Goal: Find specific page/section: Find specific page/section

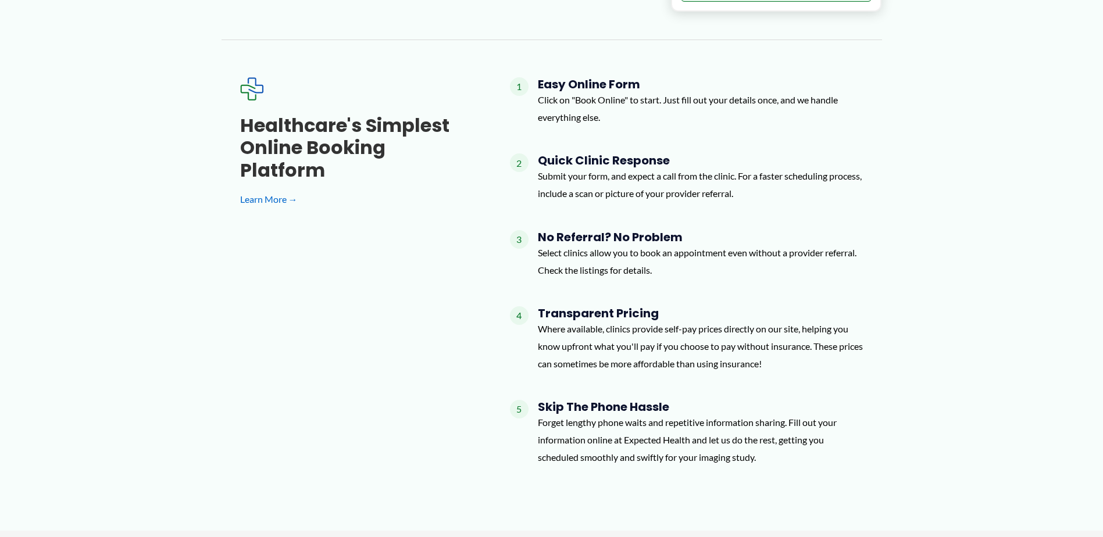
scroll to position [1213, 0]
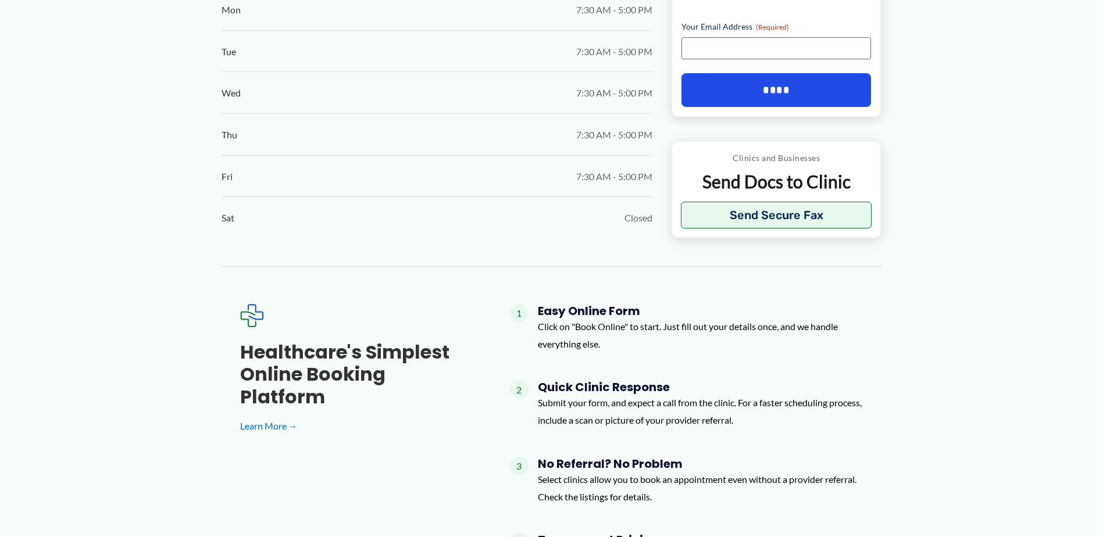
scroll to position [756, 0]
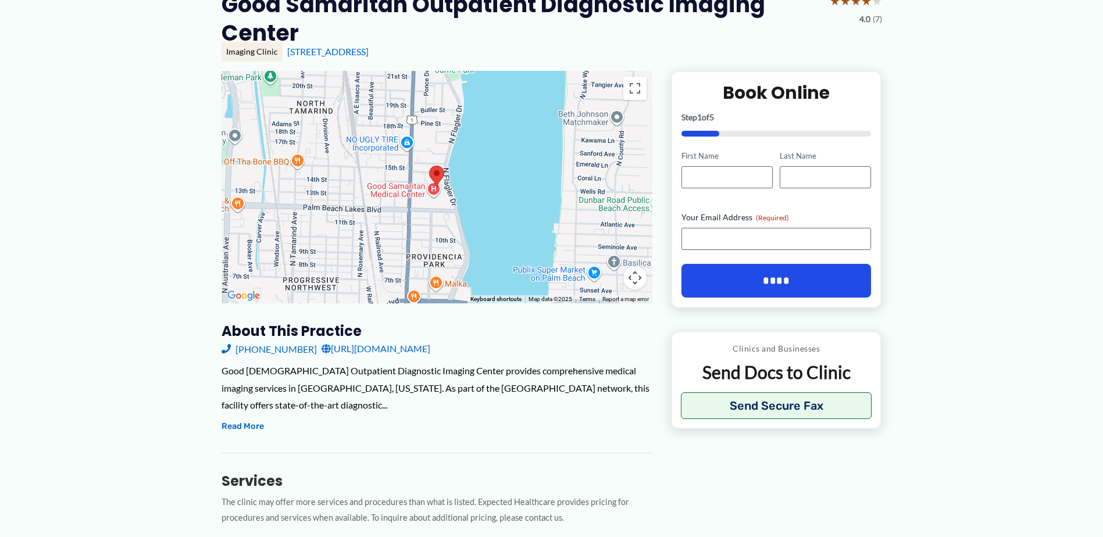
scroll to position [174, 0]
